Goal: Contribute content: Add original content to the website for others to see

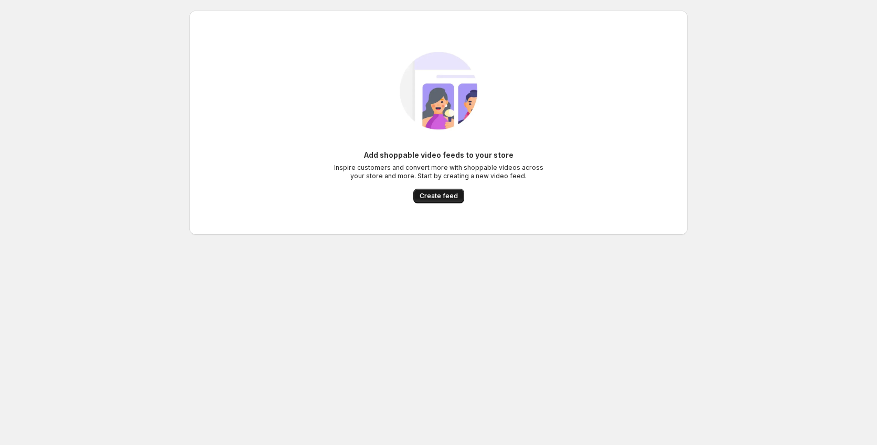
click at [439, 199] on span "Create feed" at bounding box center [438, 196] width 38 height 8
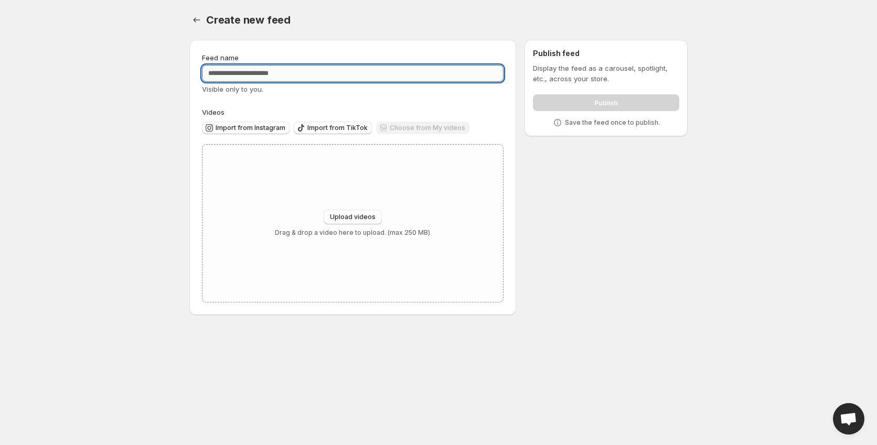
click at [284, 75] on input "Feed name" at bounding box center [352, 73] width 301 height 17
click at [362, 214] on span "Upload videos" at bounding box center [353, 217] width 46 height 8
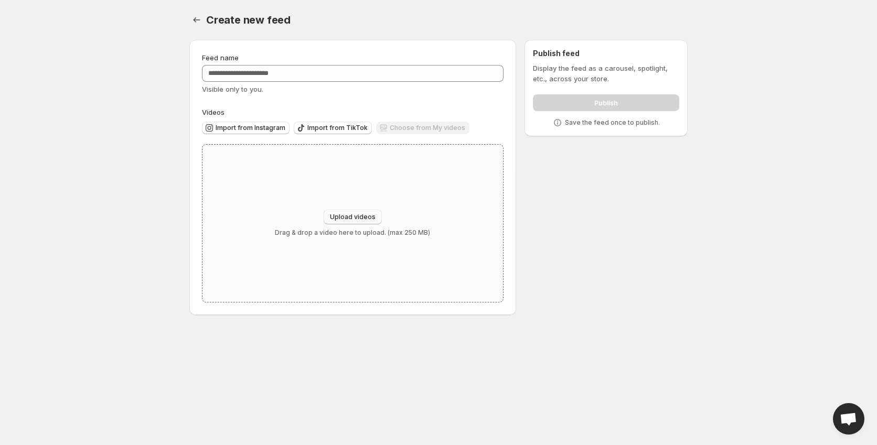
type input "**********"
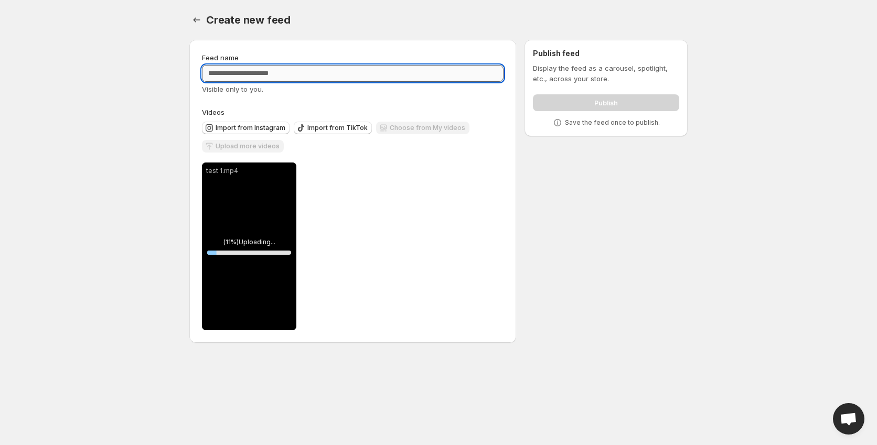
click at [278, 73] on input "Feed name" at bounding box center [352, 73] width 301 height 17
type input "****"
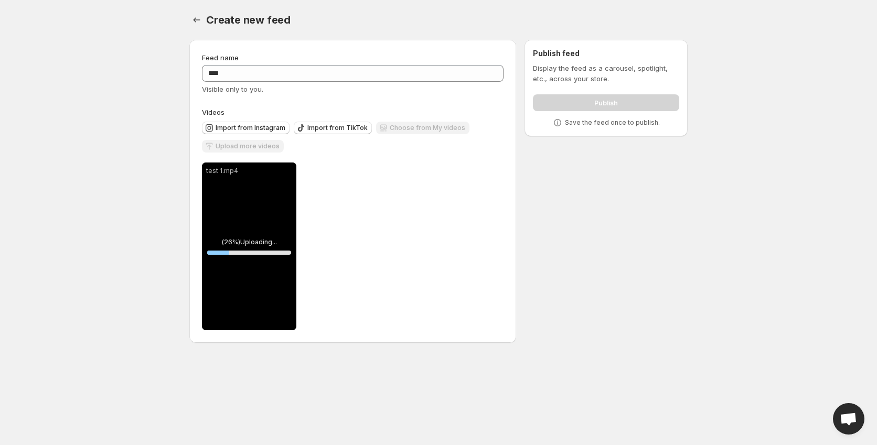
click at [439, 215] on div "**********" at bounding box center [352, 247] width 301 height 168
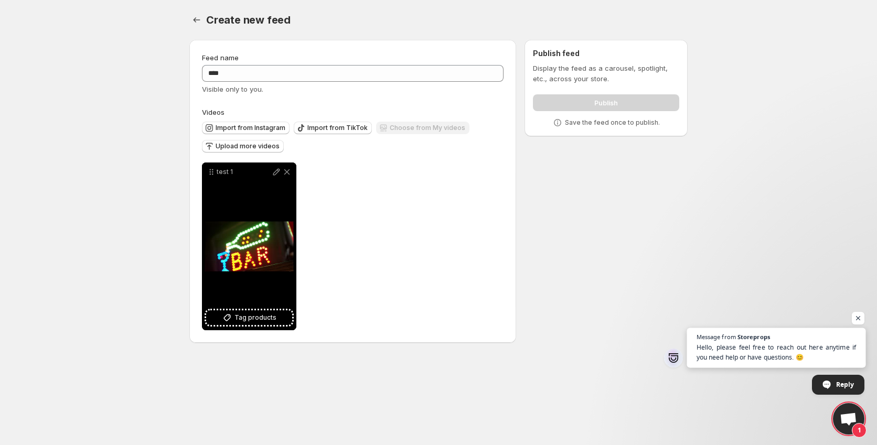
click at [779, 353] on span "Hello, please feel free to reach out here anytime if you need help or have ques…" at bounding box center [776, 352] width 160 height 20
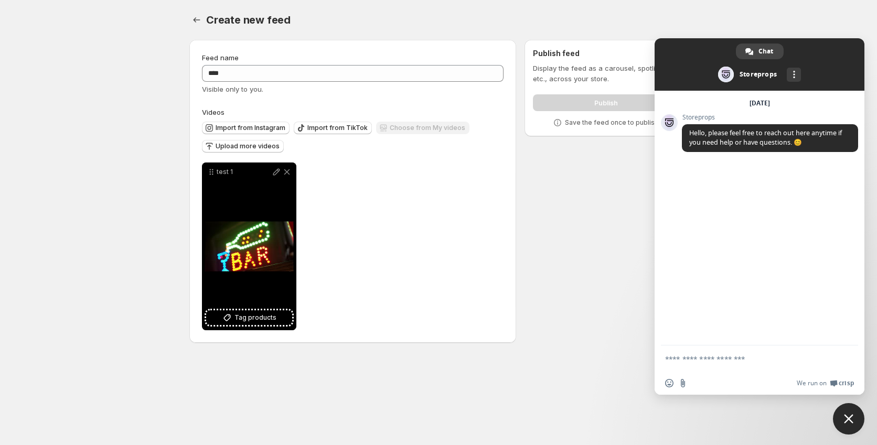
click at [599, 182] on div "Feed name **** Visible only to you. Videos Import from Instagram Import from Ti…" at bounding box center [434, 193] width 506 height 324
click at [326, 39] on div "Create new feed. This page is ready Create new feed" at bounding box center [438, 20] width 498 height 40
click at [604, 104] on div "Publish" at bounding box center [606, 100] width 146 height 21
click at [257, 147] on span "Upload more videos" at bounding box center [247, 146] width 64 height 8
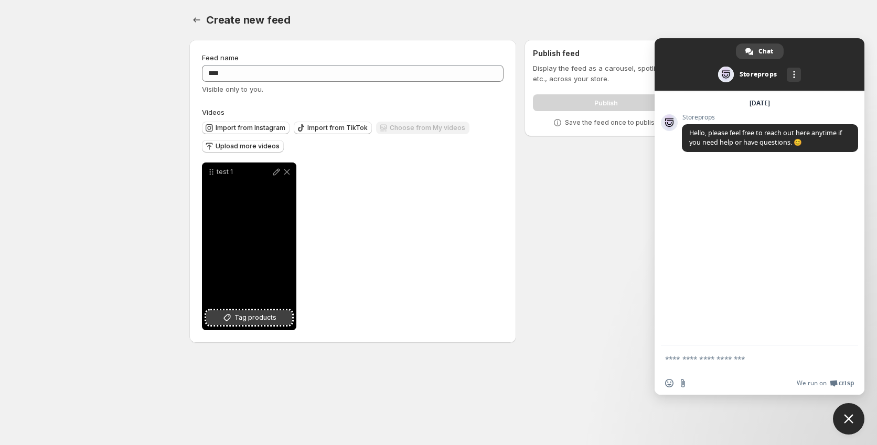
click at [261, 320] on span "Tag products" at bounding box center [255, 317] width 42 height 10
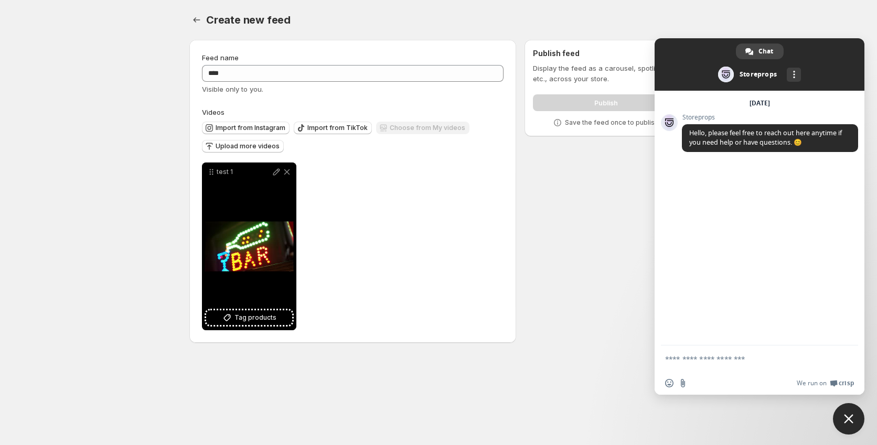
click at [580, 101] on div "Publish" at bounding box center [606, 100] width 146 height 21
click at [849, 30] on body "Home Feeds Videos Subscription Settings Create new feed. This page is ready Cre…" at bounding box center [438, 222] width 877 height 445
click at [795, 13] on body "Home Feeds Videos Subscription Settings Create new feed. This page is ready Cre…" at bounding box center [438, 222] width 877 height 445
click at [197, 21] on icon "Settings" at bounding box center [196, 20] width 10 height 10
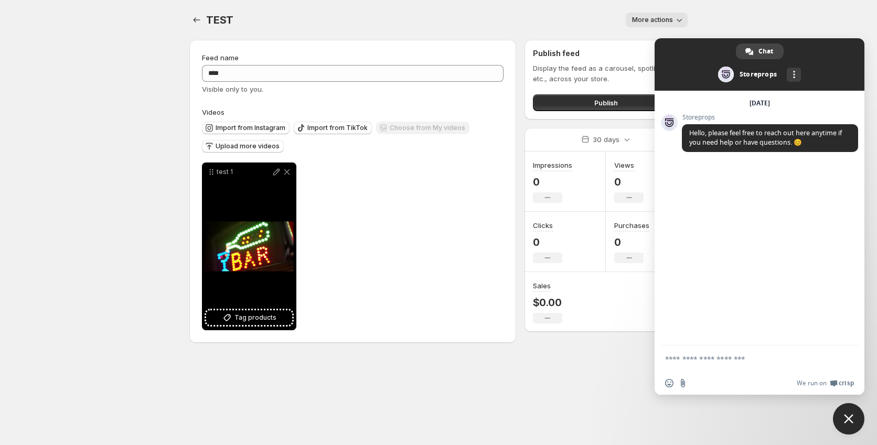
click at [856, 423] on span "Close chat" at bounding box center [848, 418] width 31 height 31
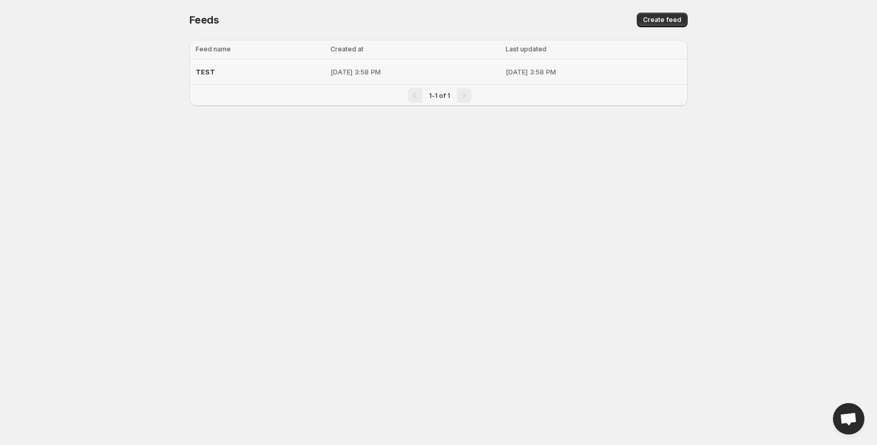
click at [331, 76] on p "[DATE] 3:58 PM" at bounding box center [414, 72] width 169 height 10
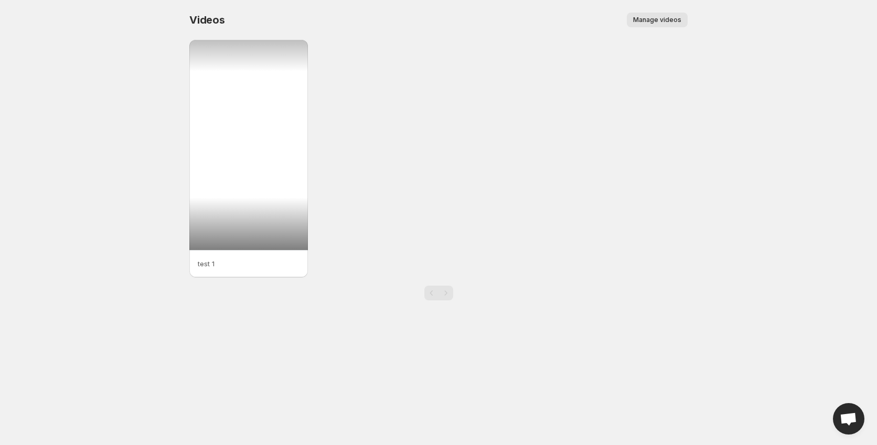
click at [249, 210] on div at bounding box center [248, 145] width 118 height 210
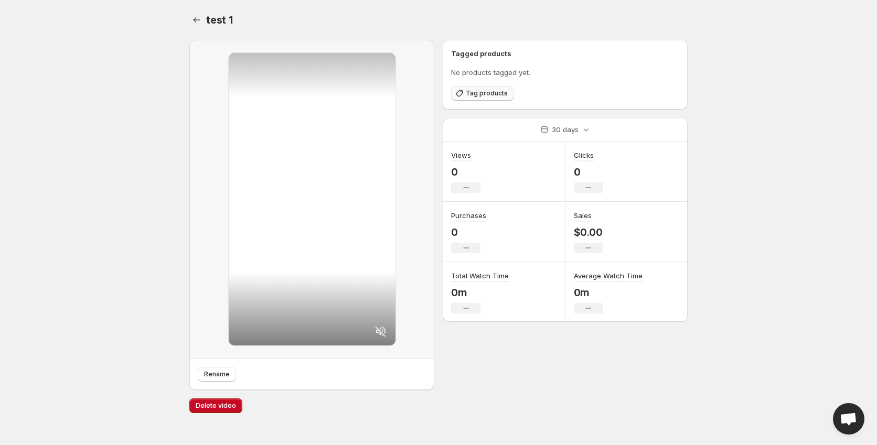
click at [494, 90] on span "Tag products" at bounding box center [487, 93] width 42 height 8
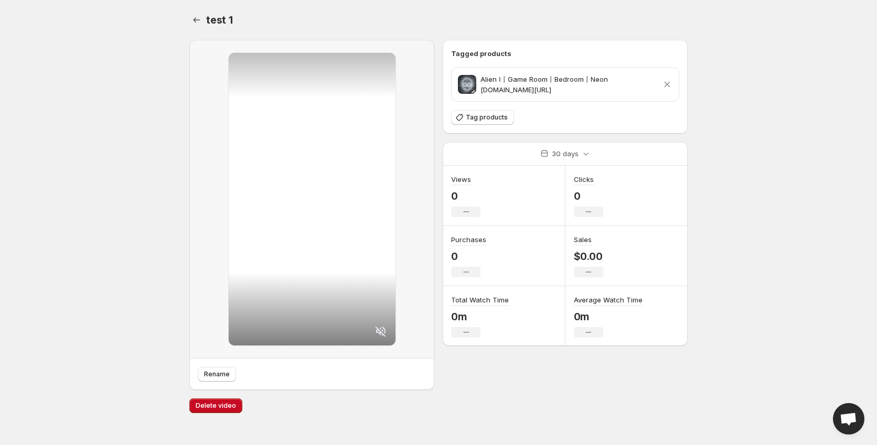
click at [300, 308] on div at bounding box center [312, 199] width 167 height 293
